Goal: Information Seeking & Learning: Learn about a topic

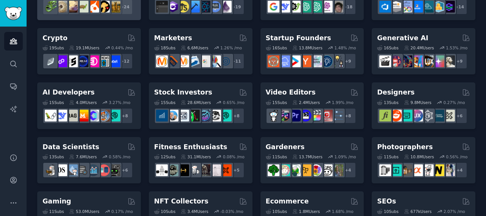
scroll to position [38, 0]
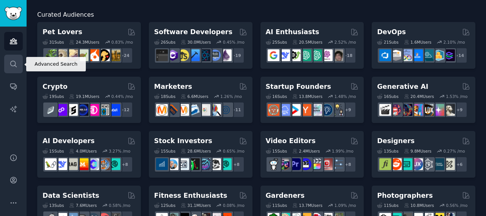
click at [16, 56] on link "Search" at bounding box center [13, 64] width 19 height 19
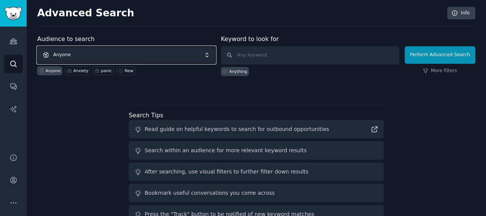
click at [83, 55] on span "Anyone" at bounding box center [126, 54] width 178 height 17
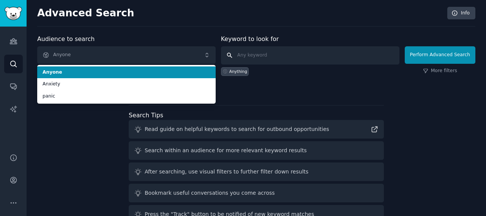
click at [306, 54] on input "text" at bounding box center [310, 55] width 178 height 18
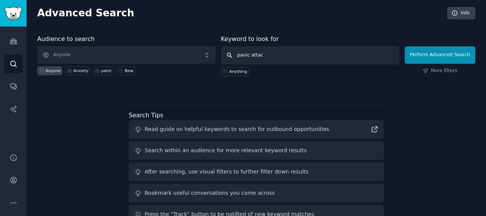
type input "[MEDICAL_DATA]"
click button "Perform Advanced Search" at bounding box center [440, 54] width 71 height 17
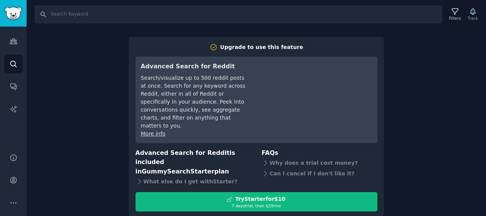
click at [259, 216] on link "Compare all pricing plans" at bounding box center [256, 219] width 59 height 5
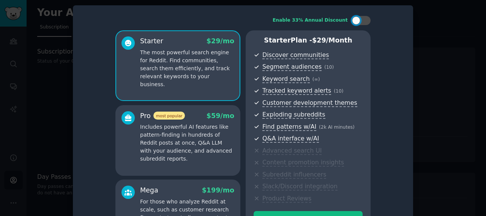
click at [440, 71] on div at bounding box center [243, 108] width 486 height 216
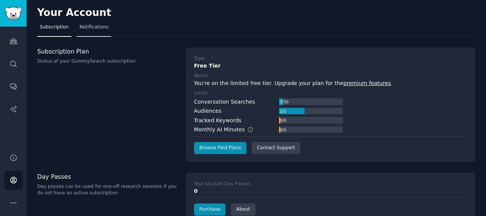
click at [95, 31] on link "Notifications" at bounding box center [94, 29] width 35 height 16
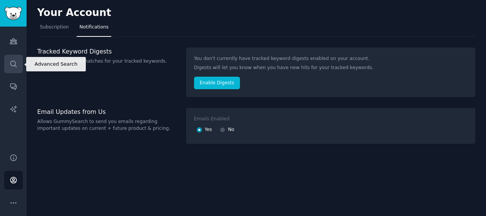
click at [12, 61] on icon "Sidebar" at bounding box center [13, 64] width 6 height 6
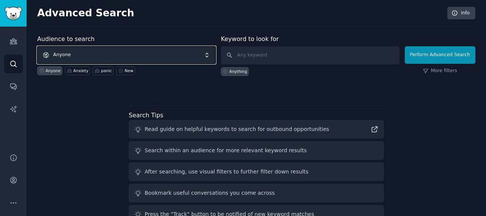
click at [92, 53] on span "Anyone" at bounding box center [126, 54] width 178 height 17
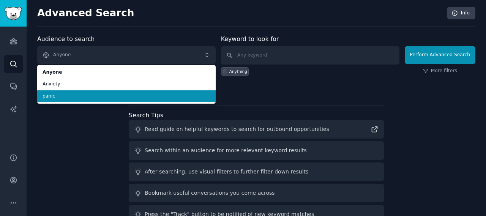
click at [88, 99] on li "panic" at bounding box center [126, 96] width 178 height 12
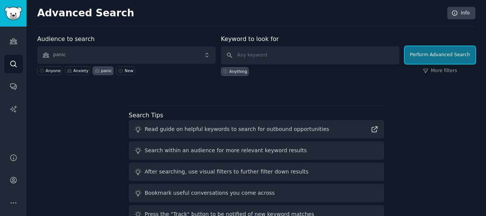
click at [430, 55] on button "Perform Advanced Search" at bounding box center [440, 54] width 71 height 17
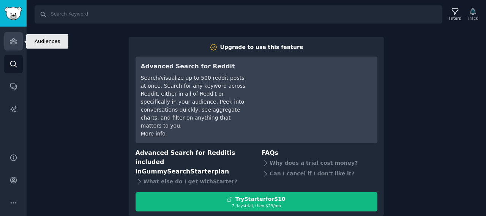
click at [13, 45] on link "Audiences" at bounding box center [13, 41] width 19 height 19
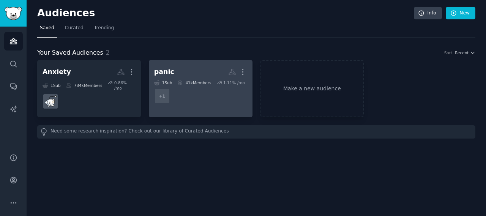
click at [194, 82] on div "41k Members" at bounding box center [194, 82] width 34 height 5
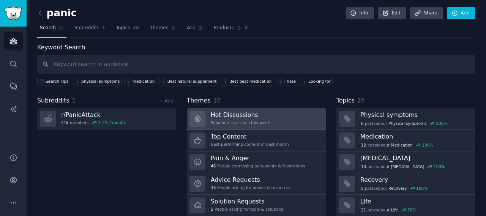
scroll to position [38, 0]
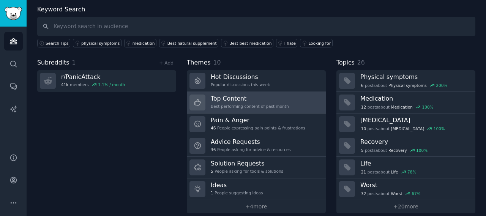
click at [247, 105] on div "Best-performing content of past month" at bounding box center [250, 106] width 78 height 5
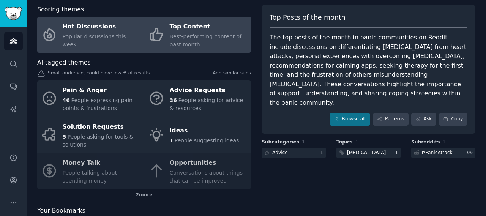
click at [88, 30] on div "Hot Discussions" at bounding box center [101, 27] width 77 height 12
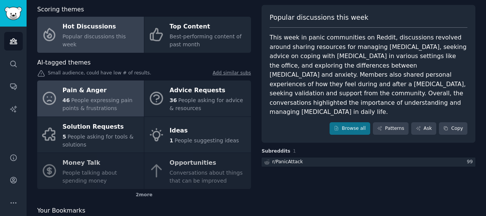
click at [95, 99] on span "People expressing pain points & frustrations" at bounding box center [98, 104] width 70 height 14
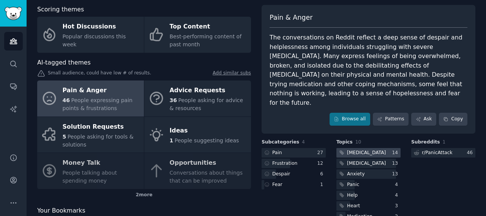
click at [370, 150] on div "[MEDICAL_DATA]" at bounding box center [366, 153] width 39 height 7
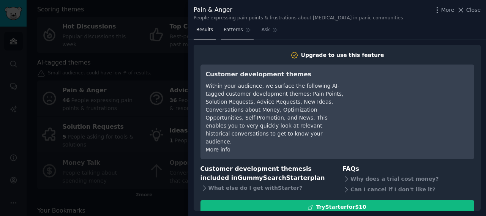
click at [233, 29] on span "Patterns" at bounding box center [233, 30] width 19 height 7
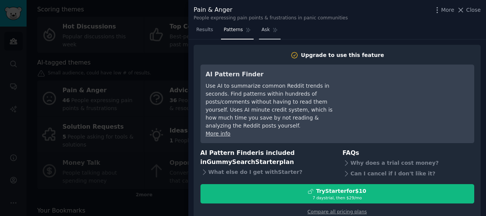
click at [261, 29] on span "Ask" at bounding box center [265, 30] width 8 height 7
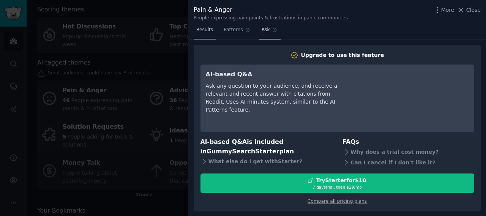
click at [208, 30] on span "Results" at bounding box center [204, 30] width 17 height 7
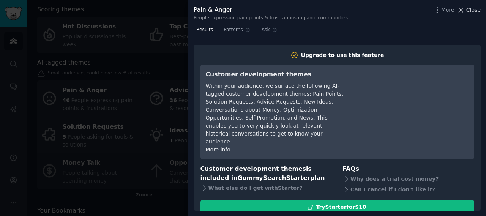
click at [467, 11] on button "Close" at bounding box center [469, 10] width 24 height 8
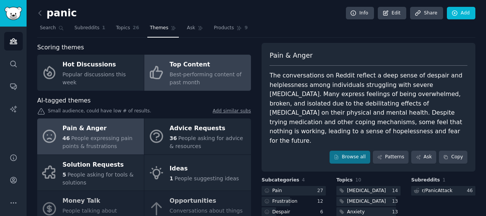
click at [175, 72] on span "Best-performing content of past month" at bounding box center [206, 78] width 72 height 14
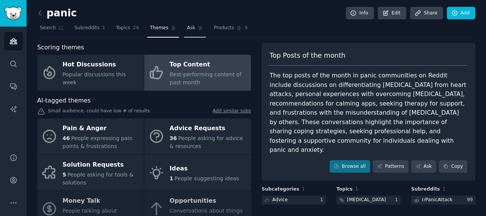
click at [187, 29] on span "Ask" at bounding box center [191, 28] width 8 height 7
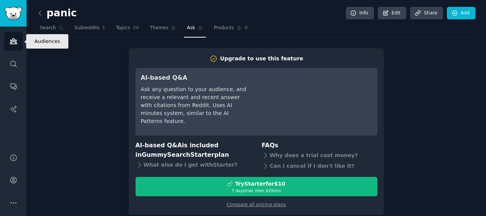
click at [14, 41] on icon "Sidebar" at bounding box center [13, 41] width 8 height 8
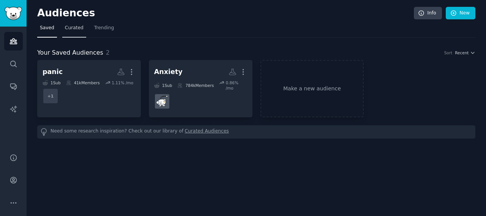
click at [80, 29] on link "Curated" at bounding box center [74, 30] width 24 height 16
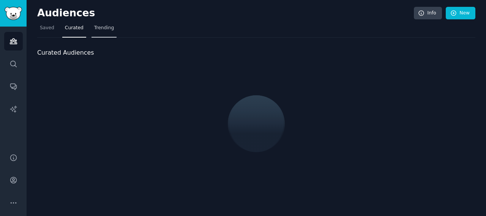
click at [100, 30] on span "Trending" at bounding box center [104, 28] width 20 height 7
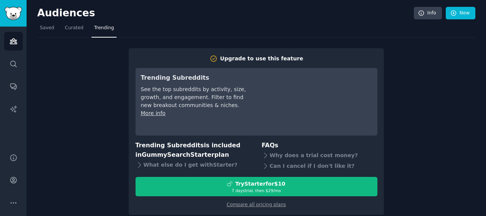
click at [100, 30] on span "Trending" at bounding box center [104, 28] width 20 height 7
